Goal: Information Seeking & Learning: Learn about a topic

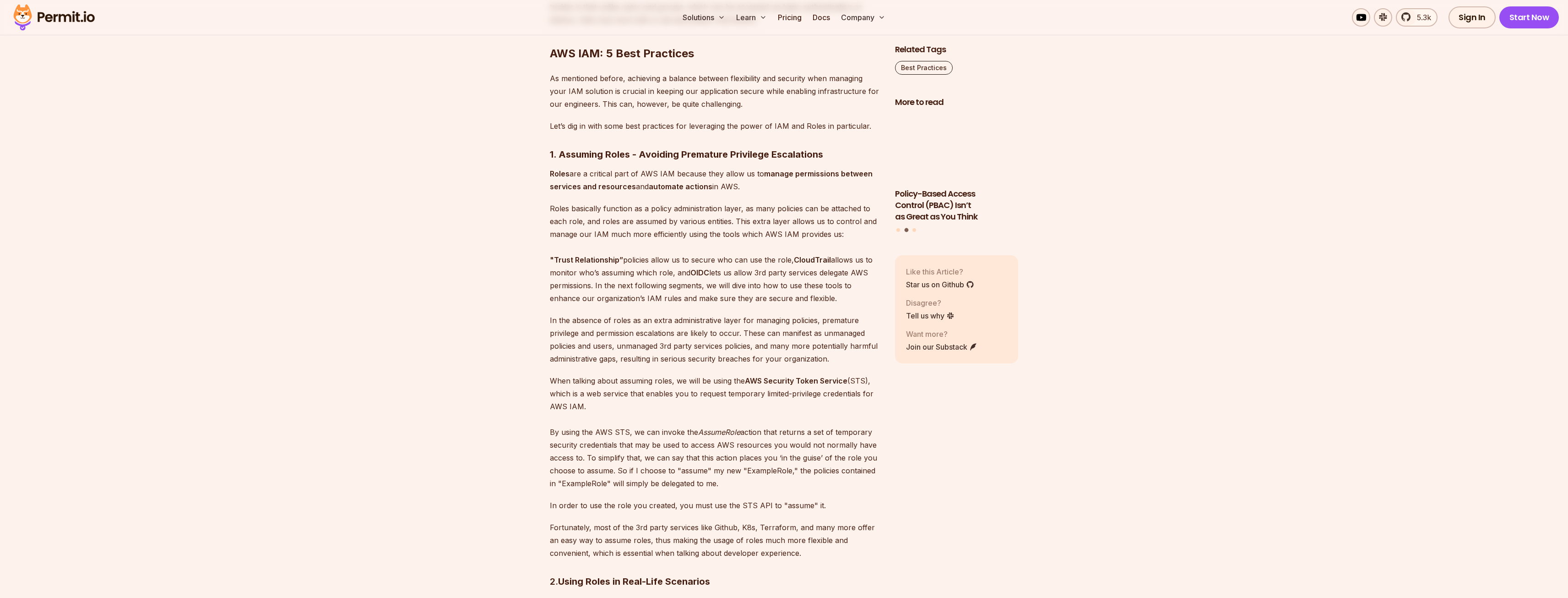
scroll to position [1557, 0]
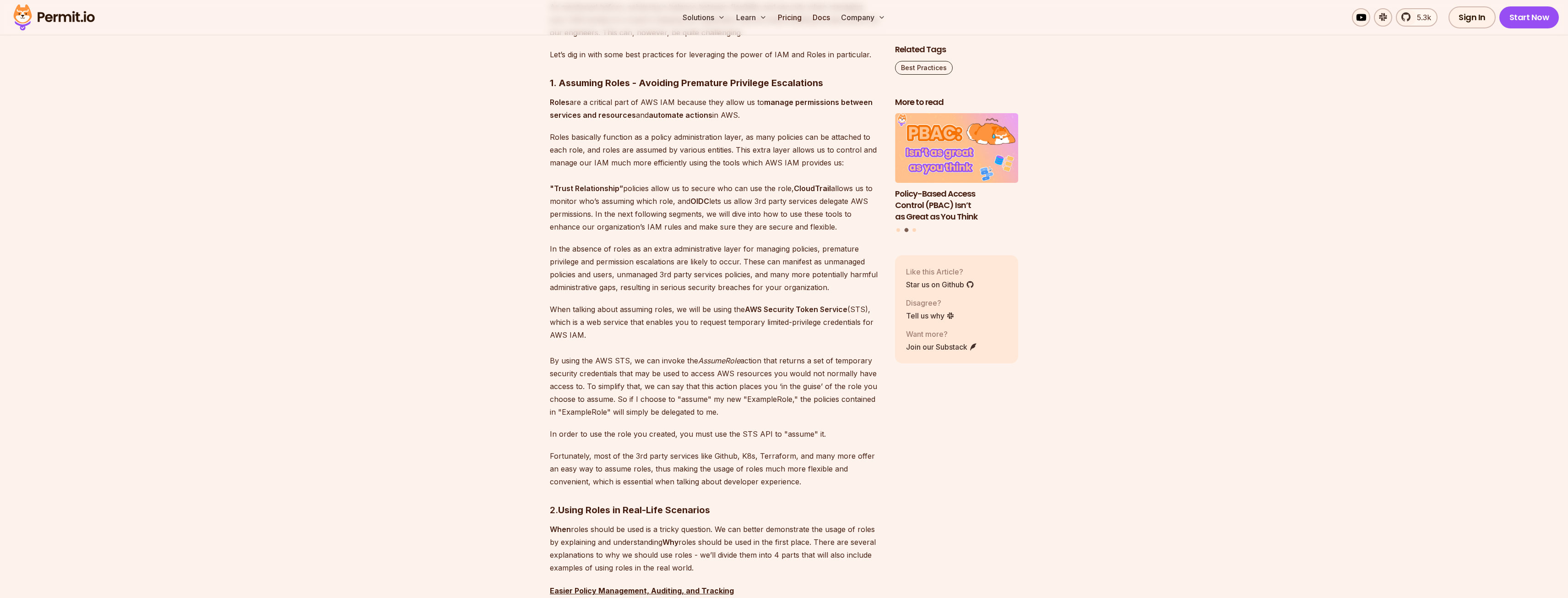
click at [550, 107] on strong "Roles" at bounding box center [559, 102] width 19 height 9
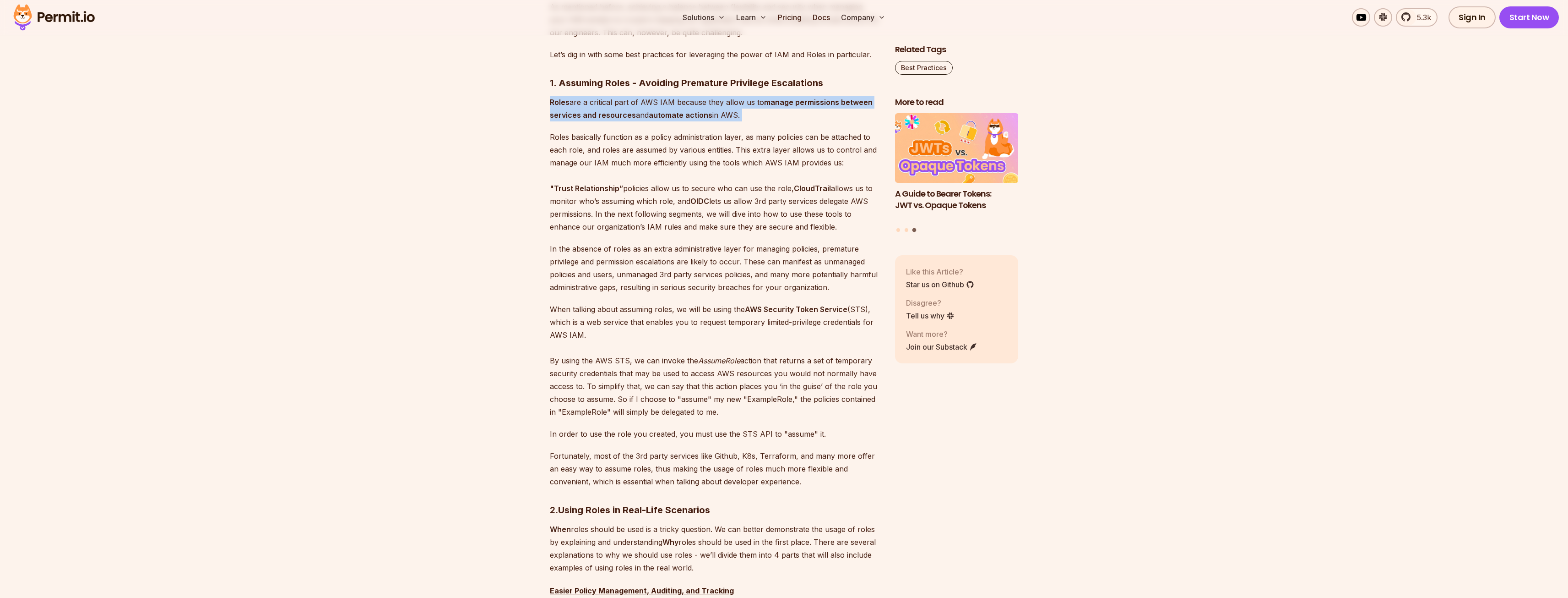
drag, startPoint x: 550, startPoint y: 192, endPoint x: 808, endPoint y: 204, distance: 258.3
click at [808, 121] on p "Roles are a critical part of AWS IAM because they allow us to manage permission…" at bounding box center [715, 108] width 331 height 26
click at [559, 121] on p "Roles are a critical part of AWS IAM because they allow us to manage permission…" at bounding box center [715, 108] width 331 height 26
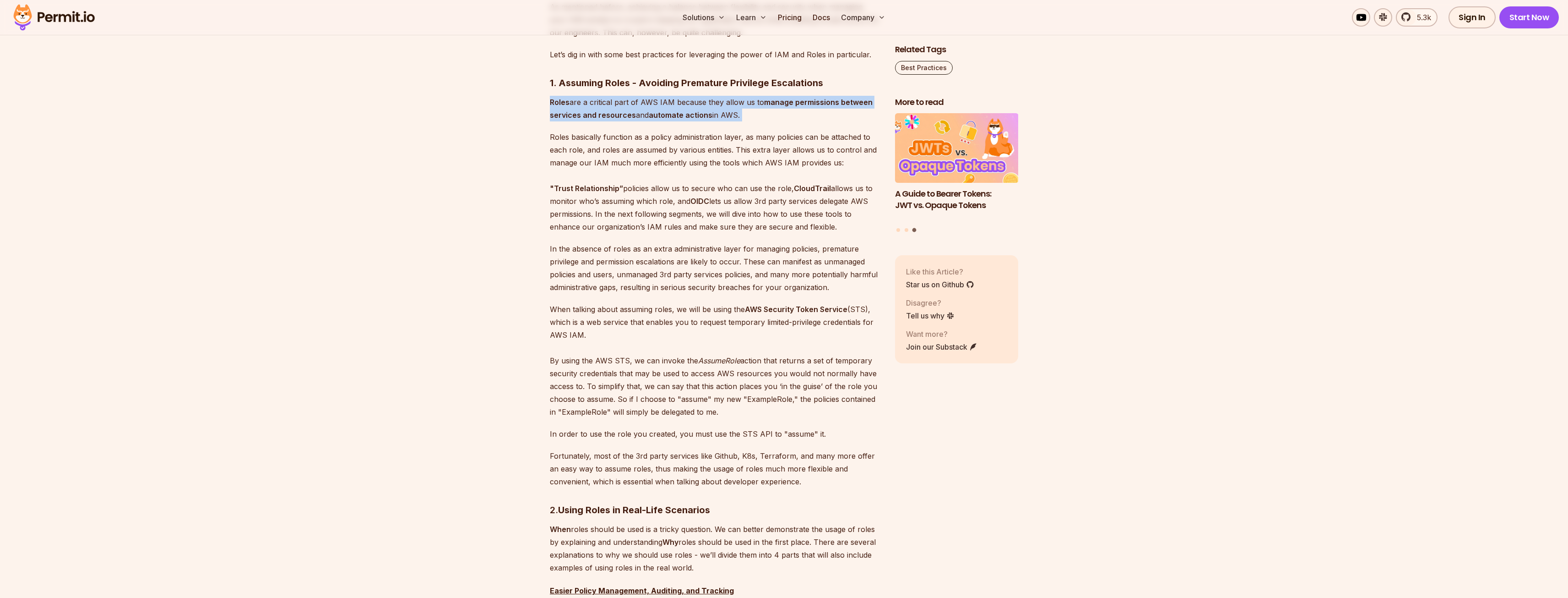
click at [559, 121] on p "Roles are a critical part of AWS IAM because they allow us to manage permission…" at bounding box center [715, 108] width 331 height 26
click at [556, 225] on p "Roles basically function as a policy administration layer, as many policies can…" at bounding box center [715, 181] width 331 height 102
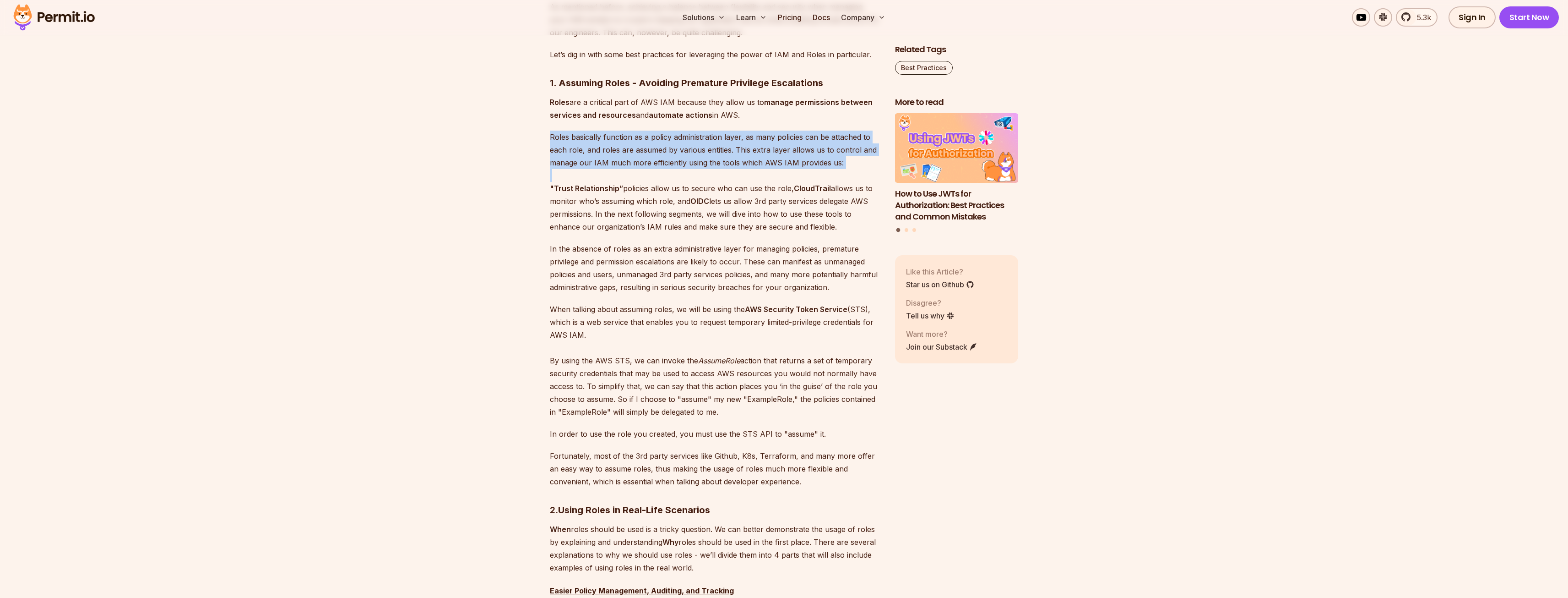
drag, startPoint x: 556, startPoint y: 225, endPoint x: 575, endPoint y: 265, distance: 44.3
click at [575, 233] on p "Roles basically function as a policy administration layer, as many policies can…" at bounding box center [715, 181] width 331 height 102
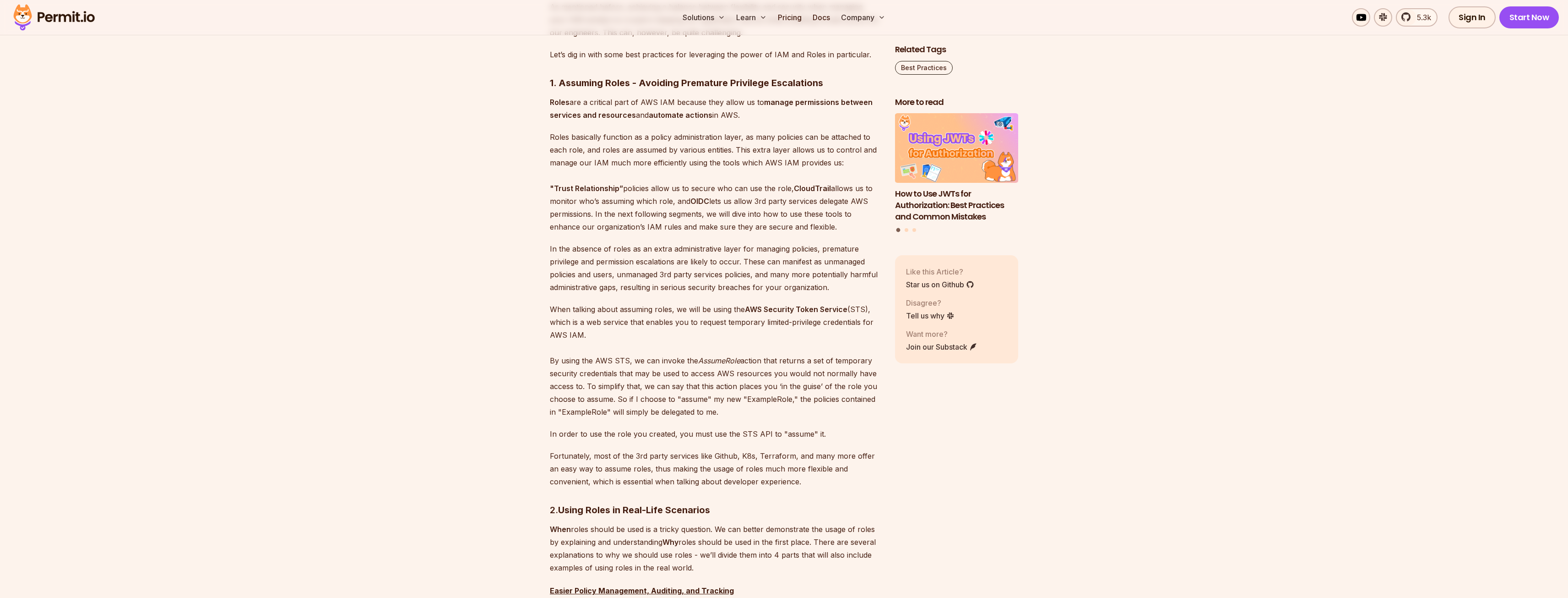
click at [573, 193] on strong ""Trust Relationship”" at bounding box center [586, 188] width 73 height 9
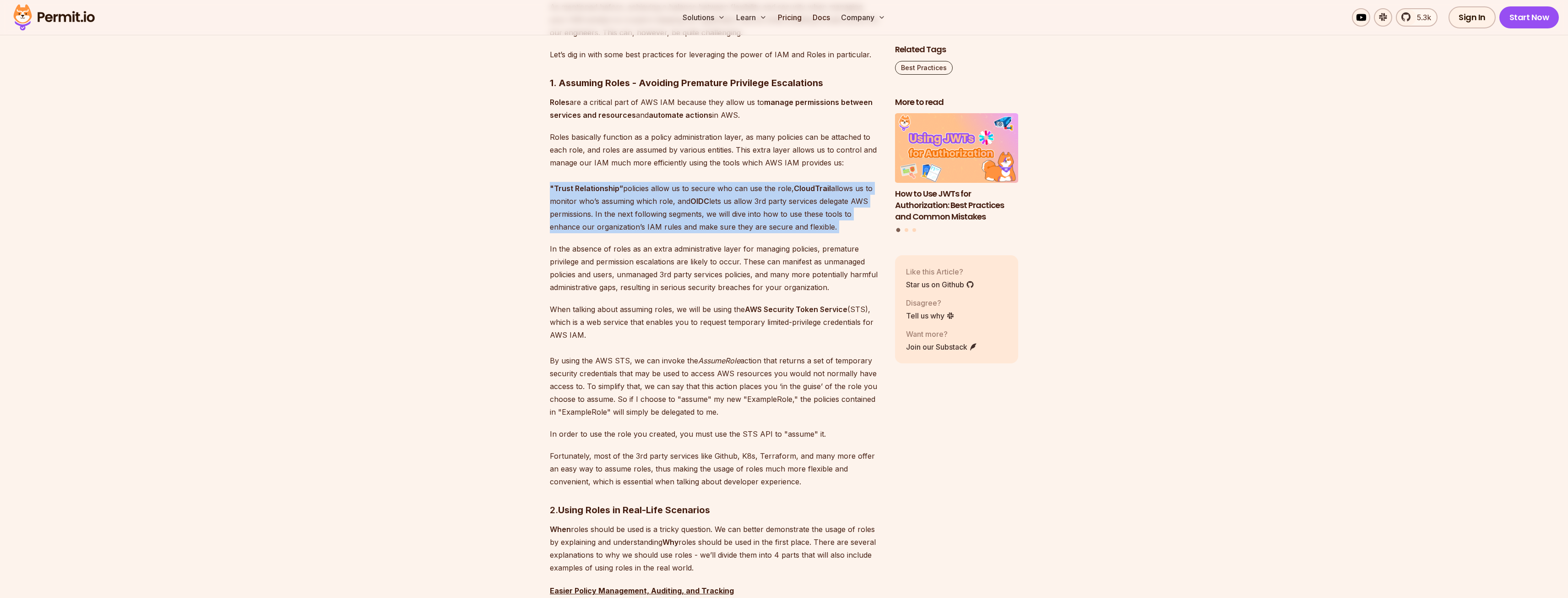
click at [573, 193] on strong ""Trust Relationship”" at bounding box center [586, 188] width 73 height 9
click at [564, 233] on p "Roles basically function as a policy administration layer, as many policies can…" at bounding box center [715, 181] width 331 height 102
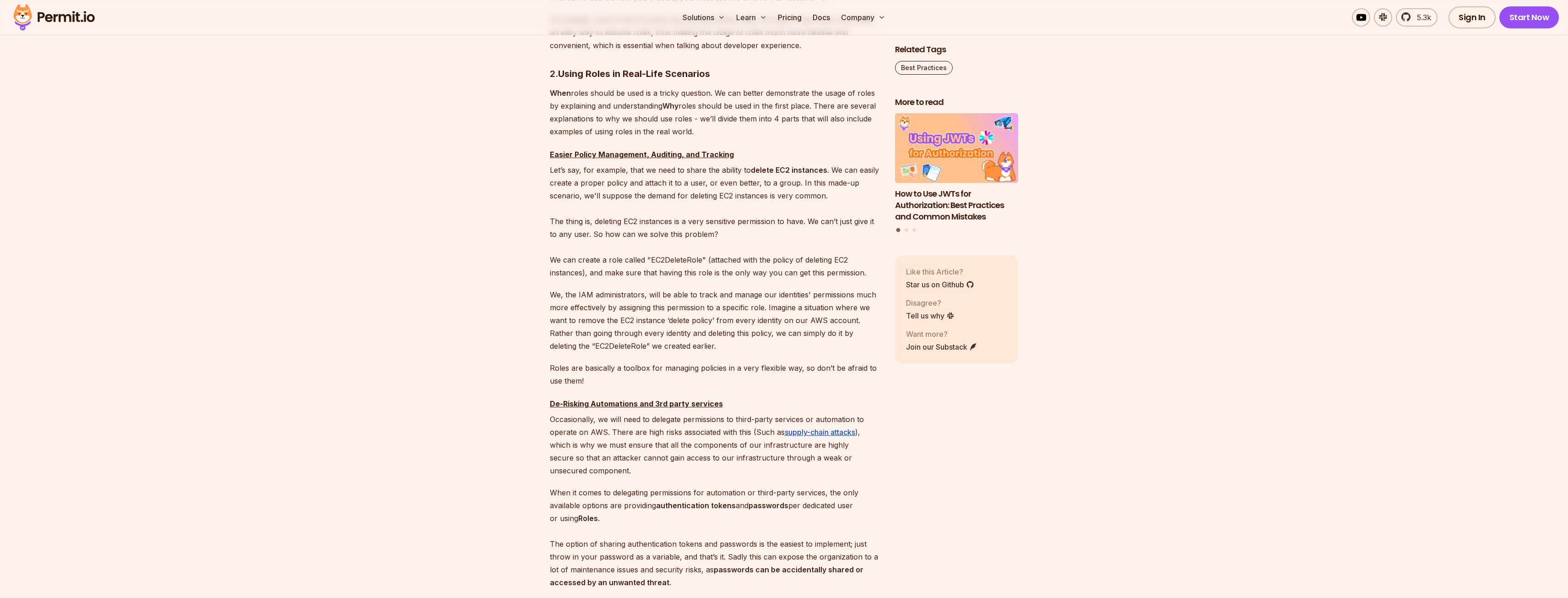
scroll to position [2015, 0]
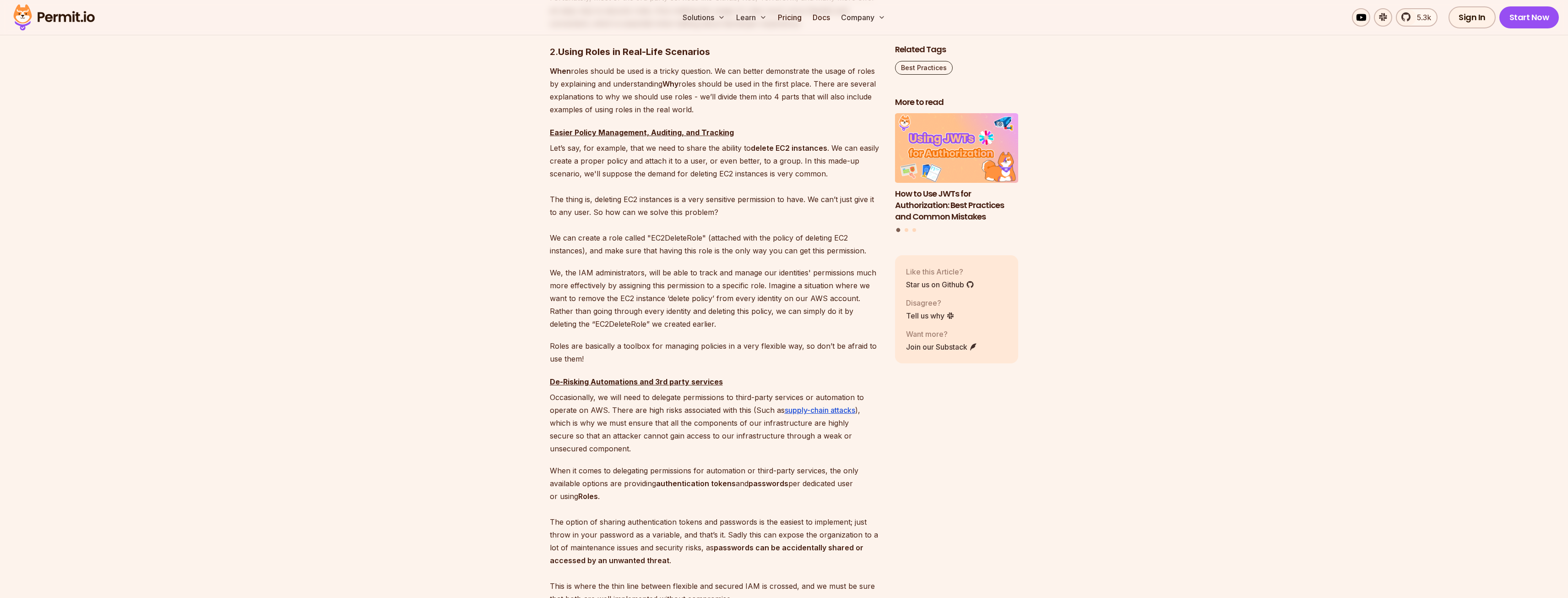
click at [559, 76] on strong "When" at bounding box center [560, 71] width 21 height 9
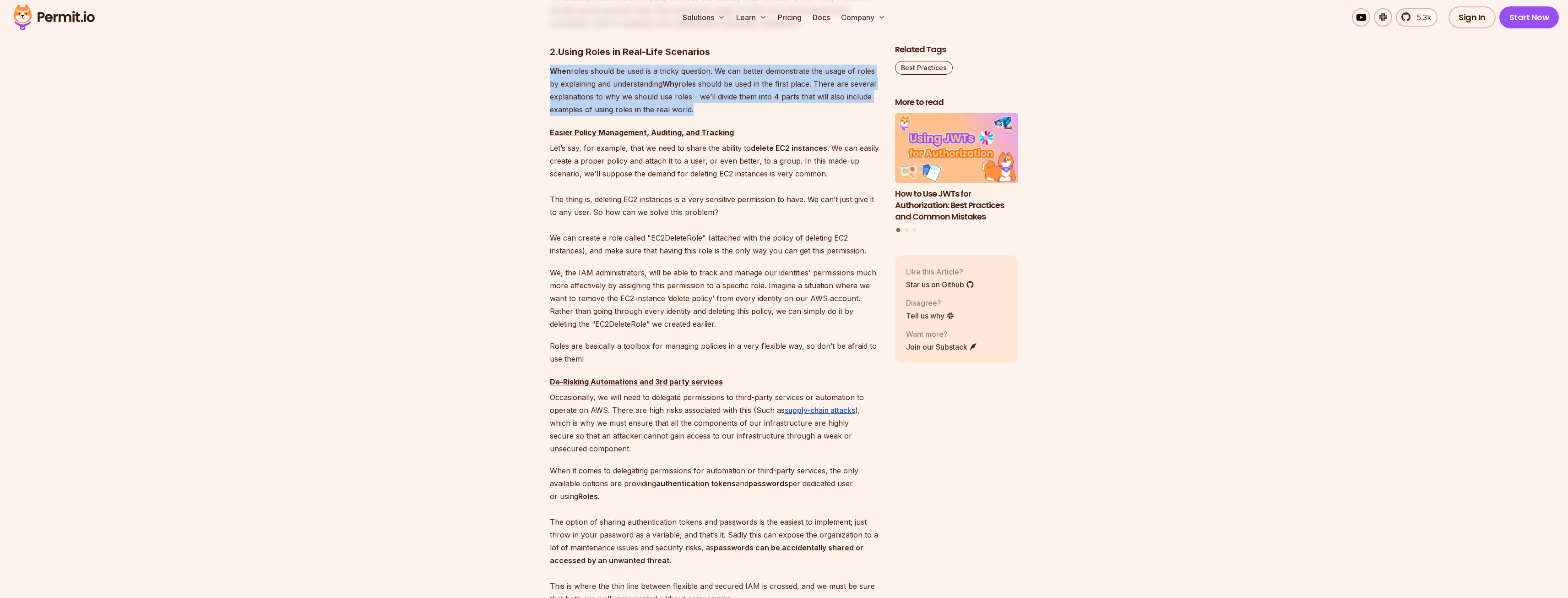
click at [559, 76] on strong "When" at bounding box center [560, 71] width 21 height 9
click at [561, 116] on p "When roles should be used is a tricky question. We can better demonstrate the u…" at bounding box center [715, 90] width 331 height 51
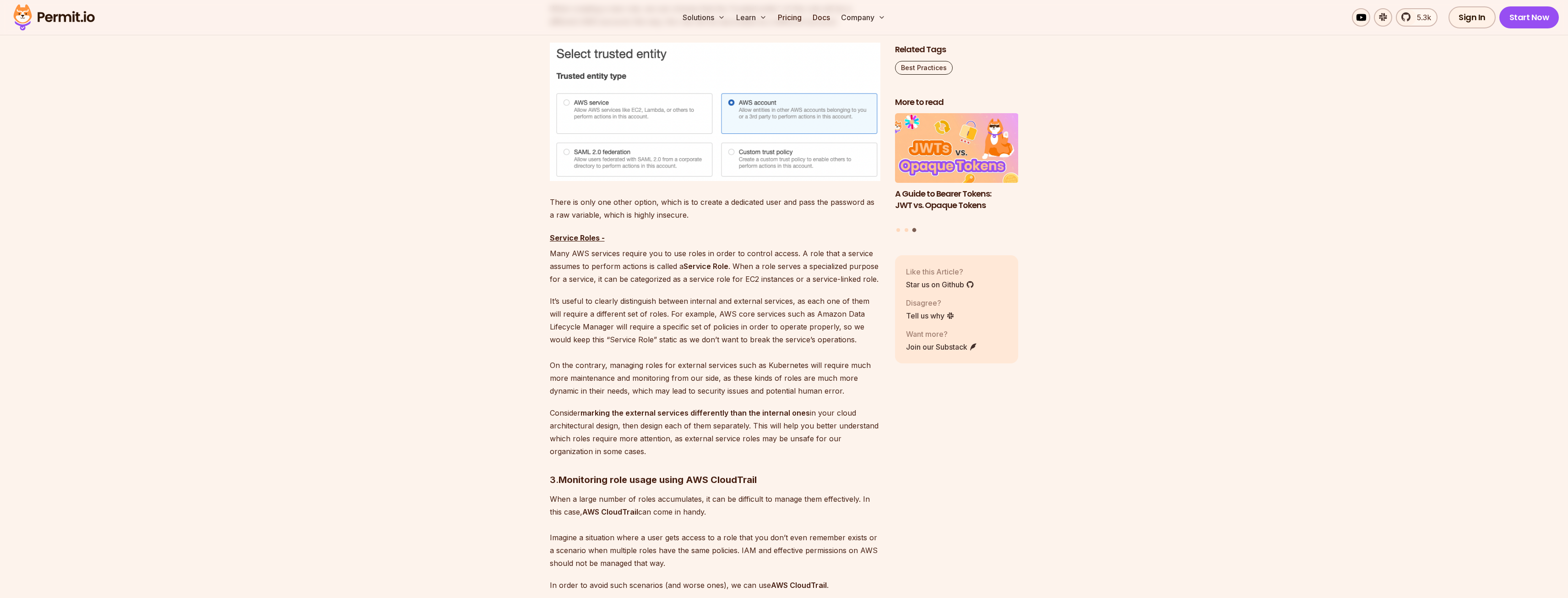
scroll to position [2977, 0]
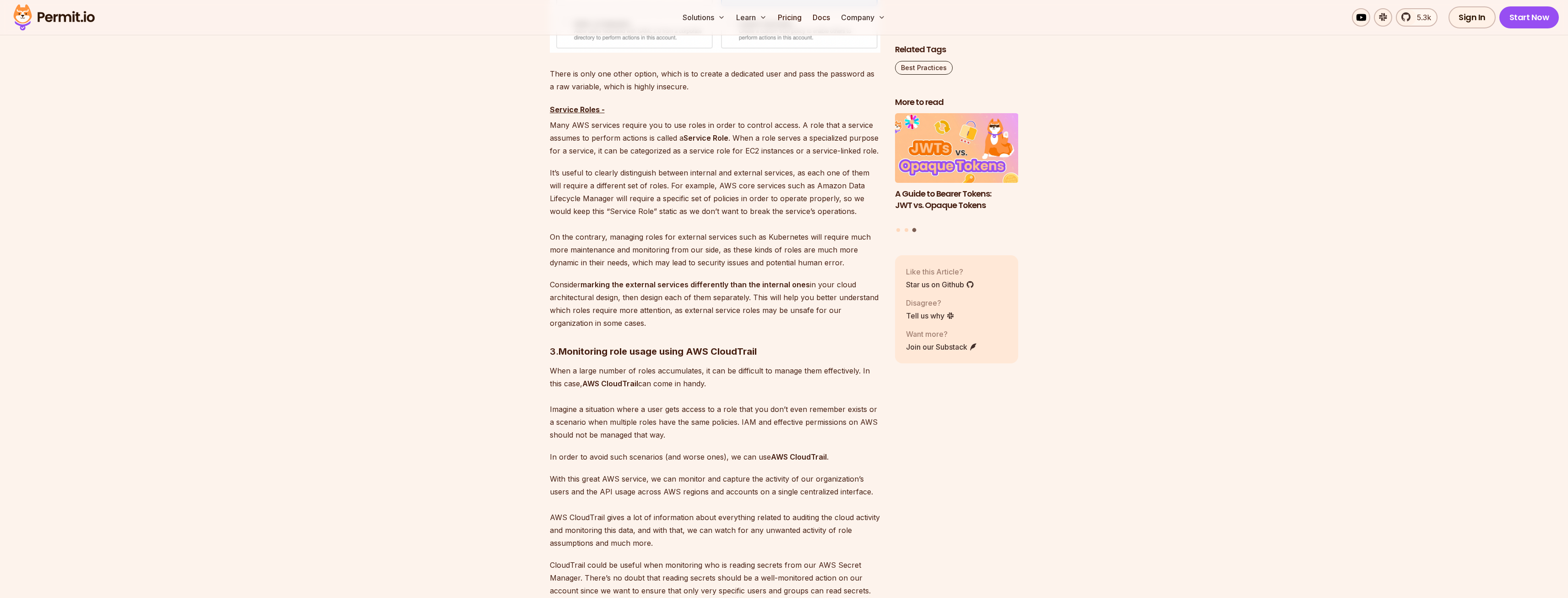
click at [557, 157] on p "Many AWS services require you to use roles in order to control access. A role t…" at bounding box center [715, 138] width 331 height 38
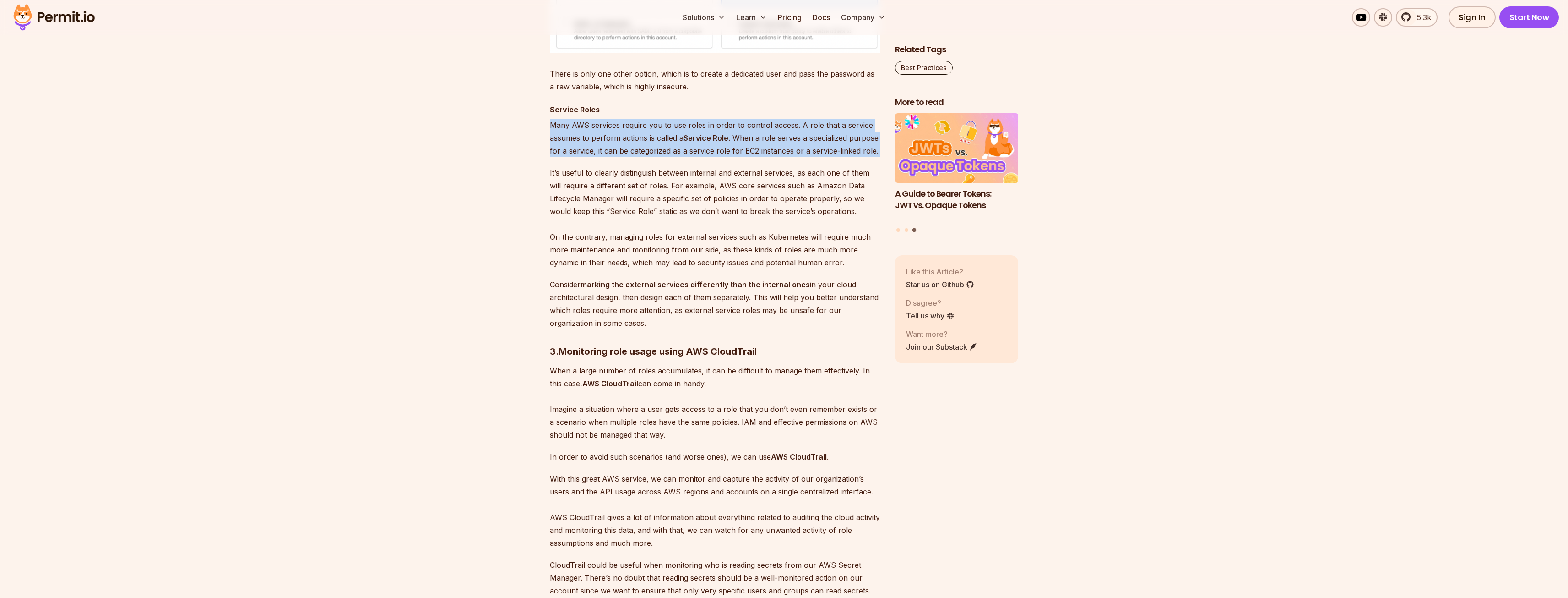
click at [557, 157] on p "Many AWS services require you to use roles in order to control access. A role t…" at bounding box center [715, 138] width 331 height 38
click at [578, 157] on p "Many AWS services require you to use roles in order to control access. A role t…" at bounding box center [715, 138] width 331 height 38
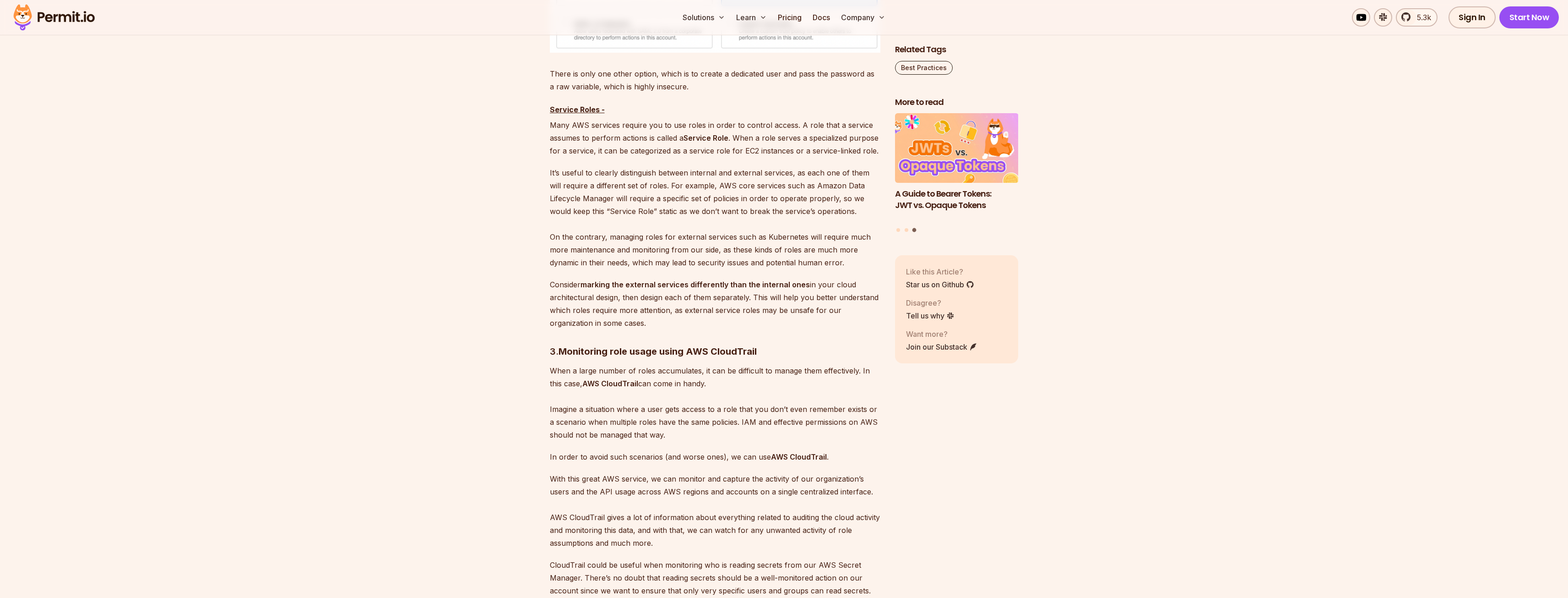
click at [559, 157] on p "Many AWS services require you to use roles in order to control access. A role t…" at bounding box center [715, 138] width 331 height 38
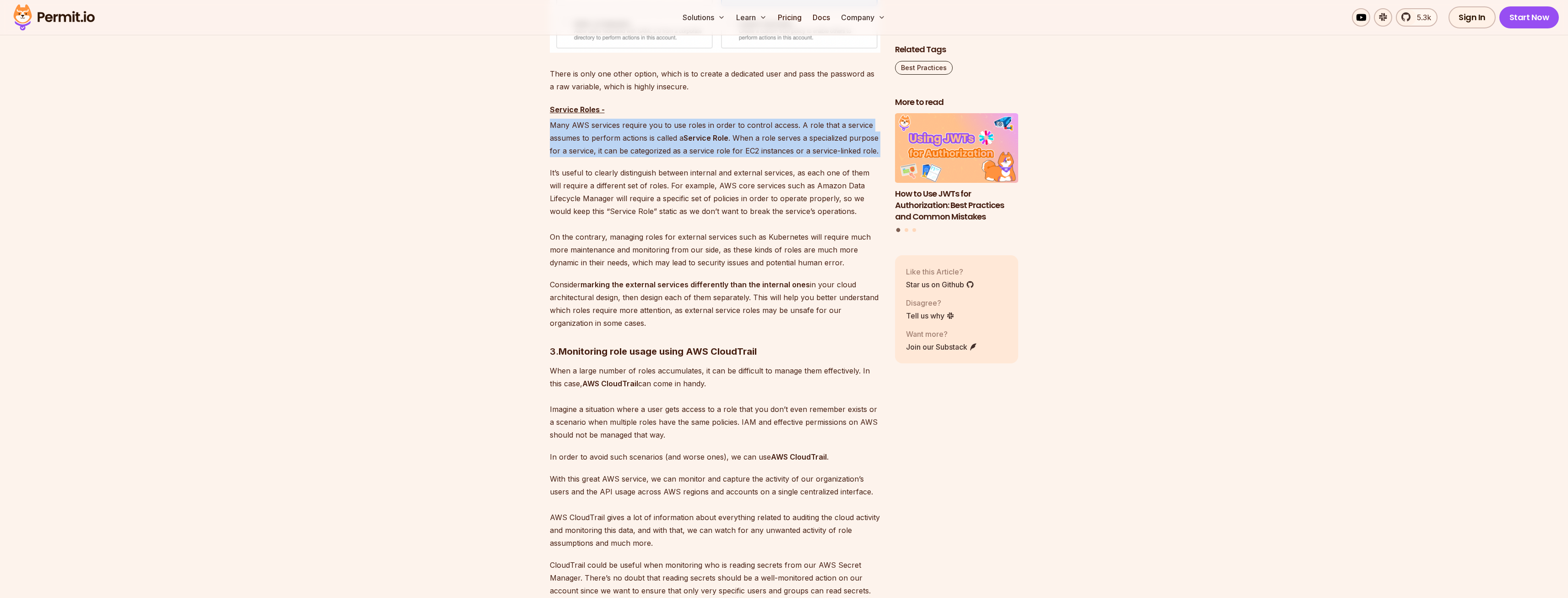
drag, startPoint x: 559, startPoint y: 216, endPoint x: 879, endPoint y: 239, distance: 320.8
click at [879, 157] on p "Many AWS services require you to use roles in order to control access. A role t…" at bounding box center [715, 138] width 331 height 38
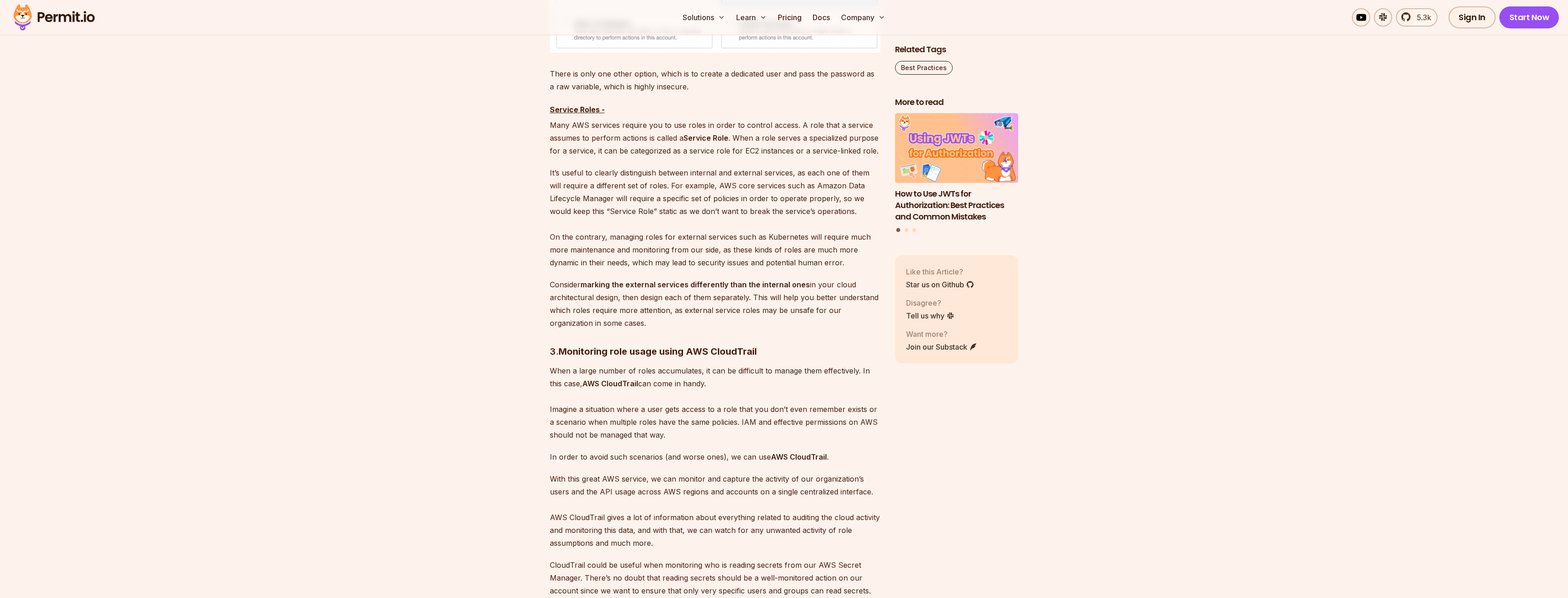
click at [577, 257] on p "It’s useful to clearly distinguish between internal and external services, as e…" at bounding box center [715, 217] width 331 height 102
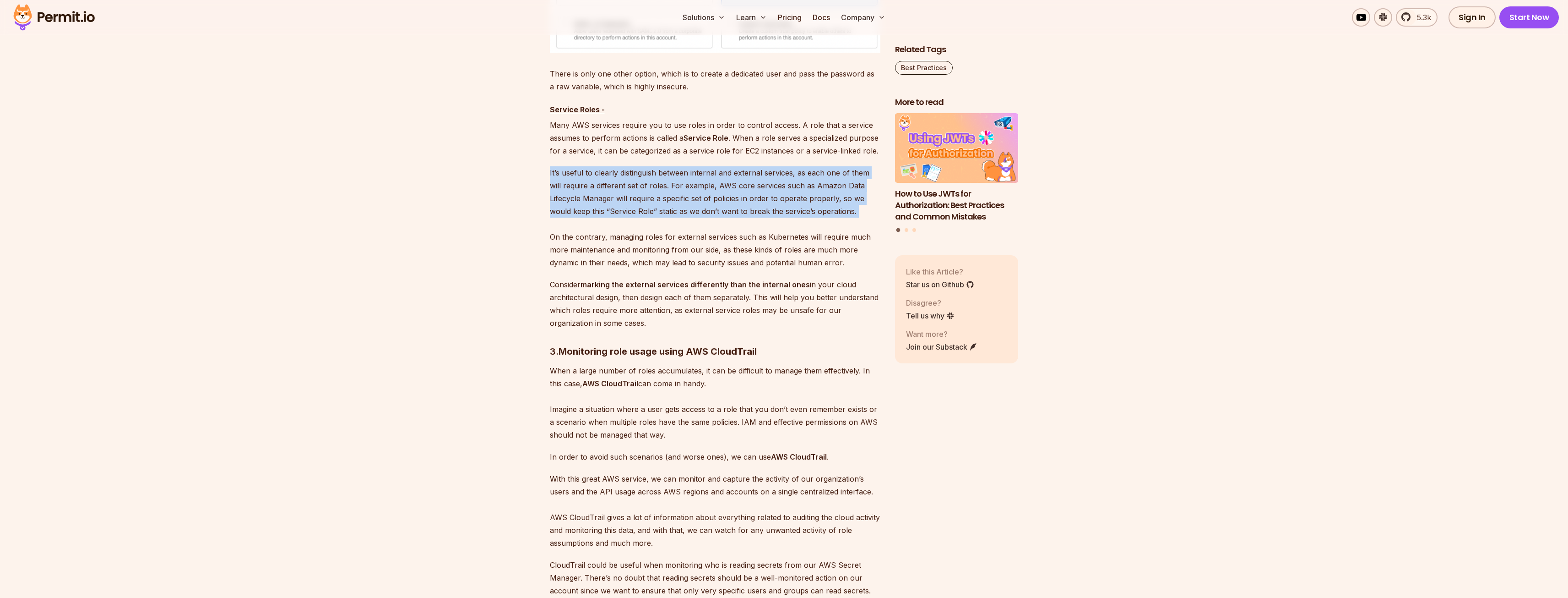
click at [577, 257] on p "It’s useful to clearly distinguish between internal and external services, as e…" at bounding box center [715, 217] width 331 height 102
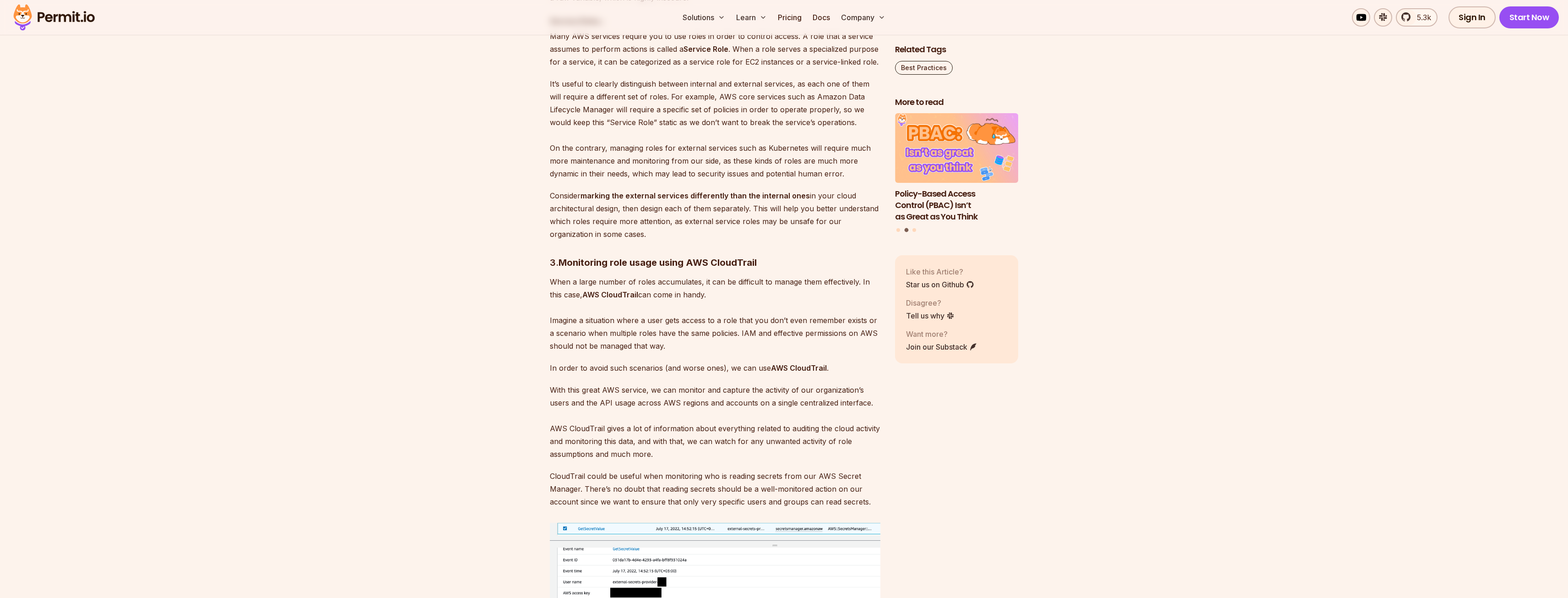
scroll to position [3161, 0]
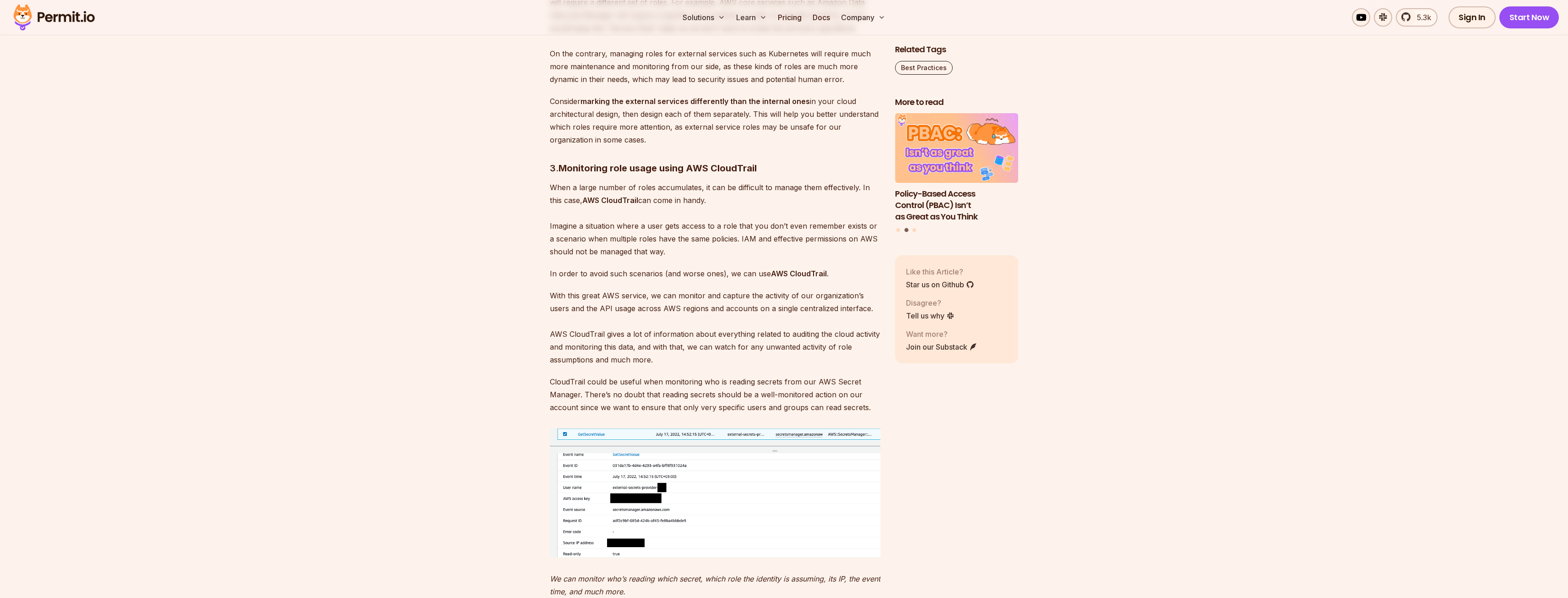
click at [611, 146] on p "Consider marking the external services differently than the internal ones in yo…" at bounding box center [715, 121] width 331 height 51
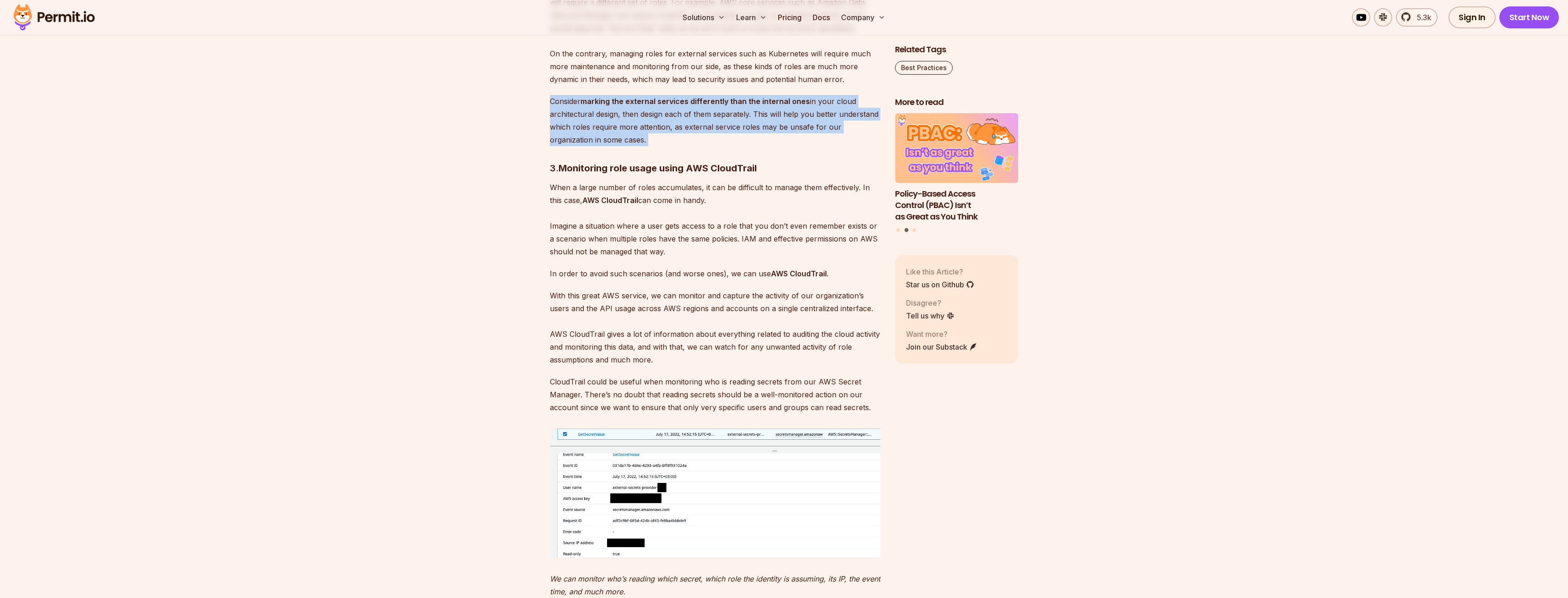
click at [611, 146] on p "Consider marking the external services differently than the internal ones in yo…" at bounding box center [715, 121] width 331 height 51
